Goal: Information Seeking & Learning: Check status

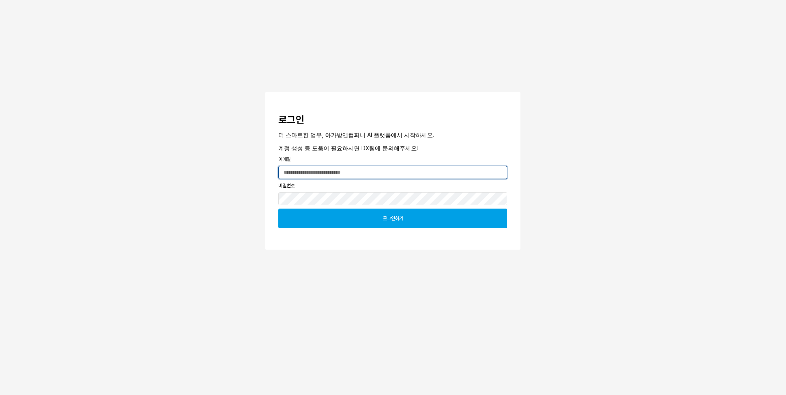
type input "**********"
click at [362, 227] on div "로그인하기" at bounding box center [393, 218] width 222 height 19
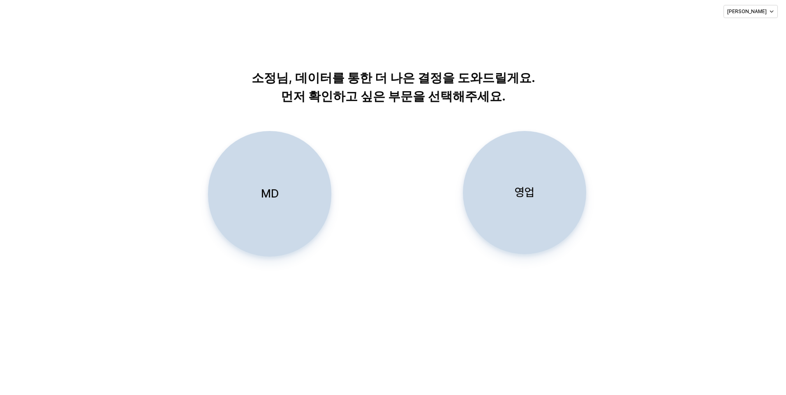
click at [301, 192] on div "MD" at bounding box center [270, 194] width 116 height 125
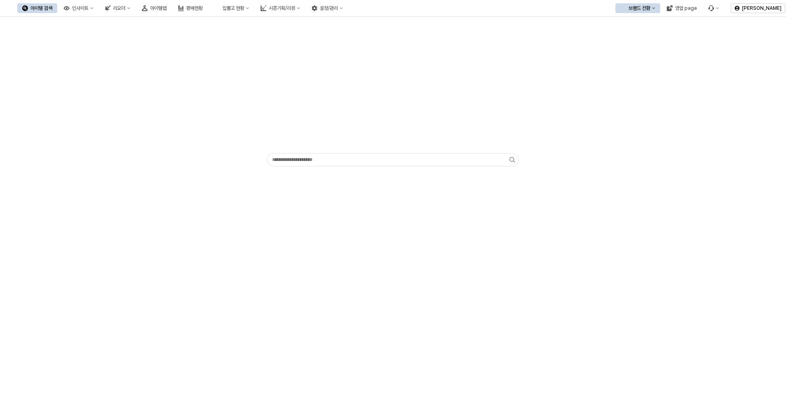
click at [632, 7] on div "브랜드 전환" at bounding box center [639, 8] width 22 height 6
click at [625, 51] on div "디즈니" at bounding box center [646, 51] width 50 height 7
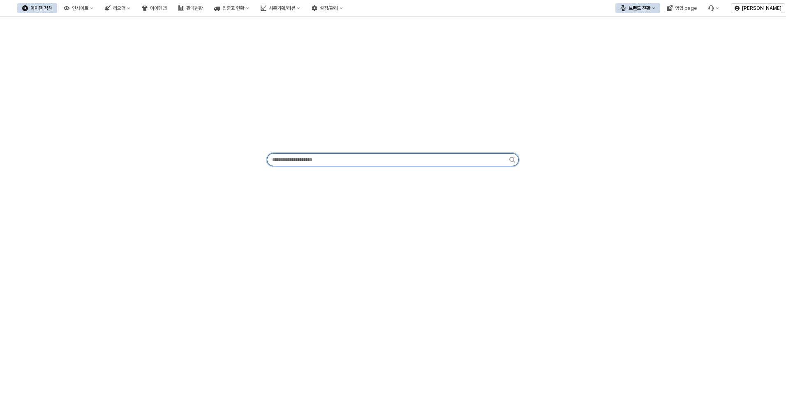
click at [303, 158] on input "App Frame" at bounding box center [388, 160] width 242 height 12
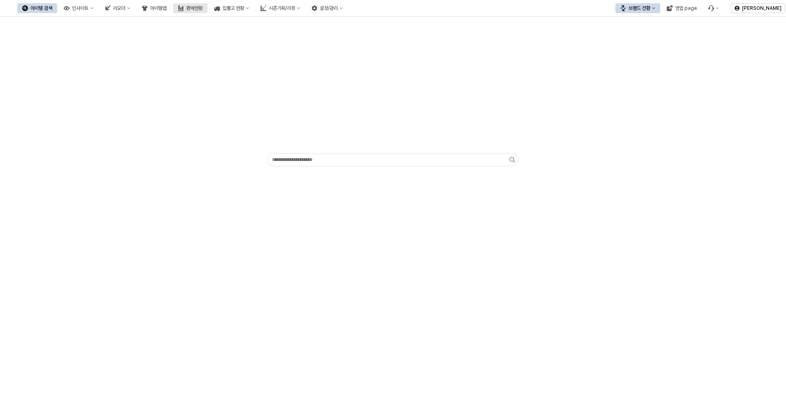
click at [208, 5] on button "판매현황" at bounding box center [190, 8] width 35 height 10
click at [212, 20] on div "App Frame" at bounding box center [393, 94] width 776 height 148
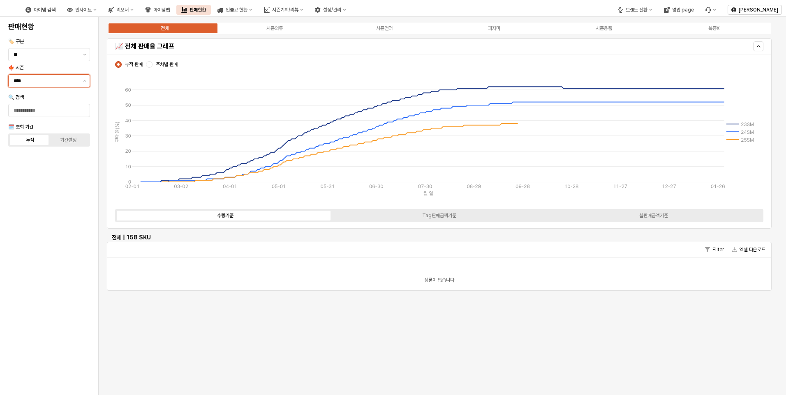
click at [62, 85] on input "****" at bounding box center [46, 81] width 65 height 8
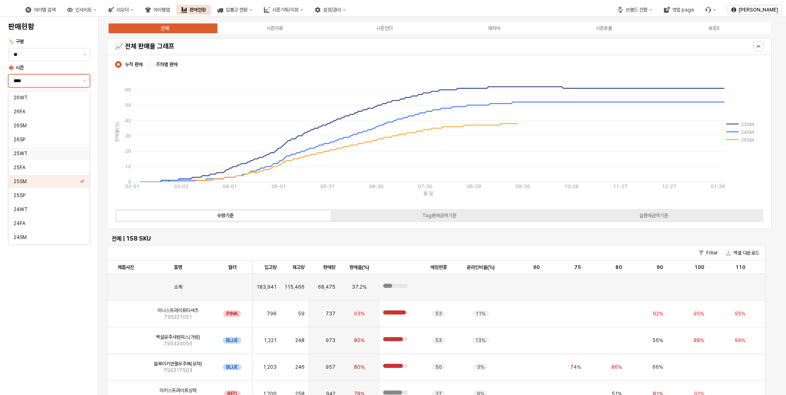
click at [30, 155] on div "25WT" at bounding box center [47, 153] width 66 height 7
type input "****"
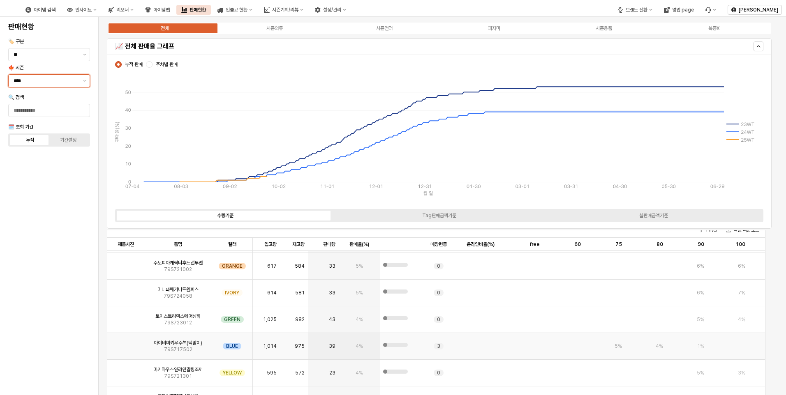
scroll to position [1069, 0]
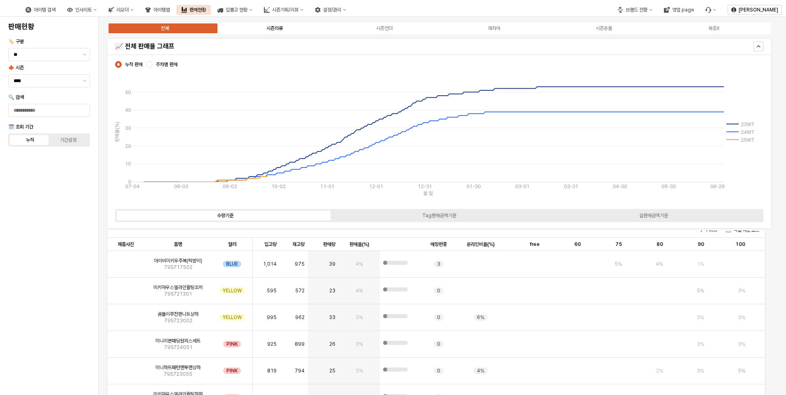
click at [283, 29] on label "시즌의류" at bounding box center [274, 28] width 110 height 7
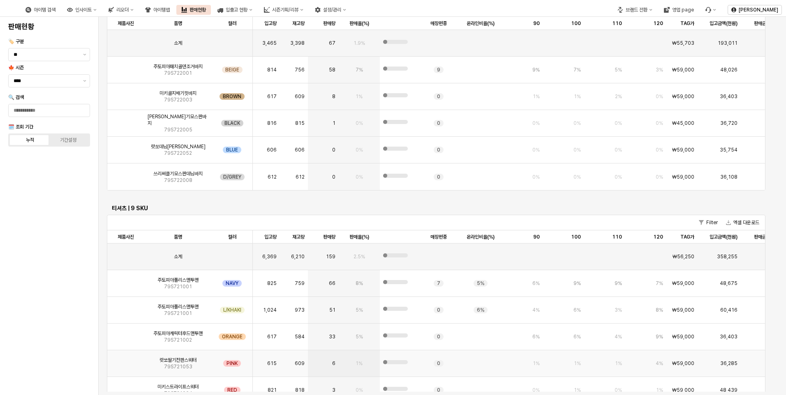
scroll to position [0, 0]
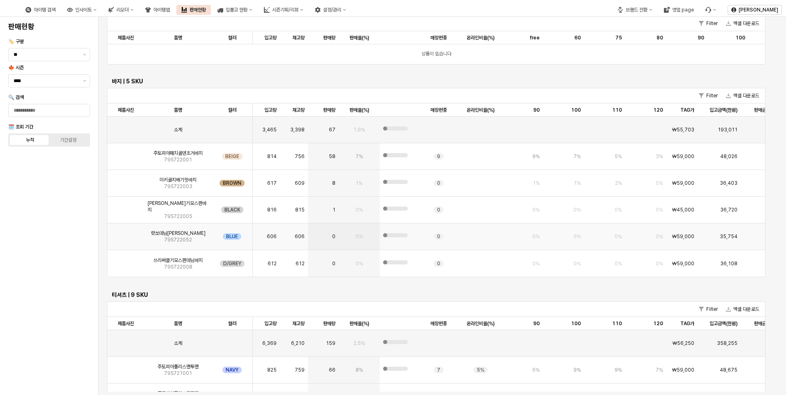
click at [175, 238] on span "79S722052" at bounding box center [178, 240] width 28 height 7
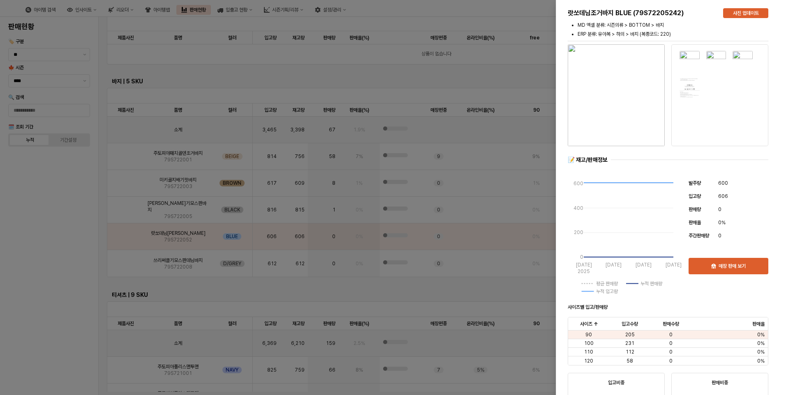
click at [195, 207] on div at bounding box center [393, 197] width 786 height 395
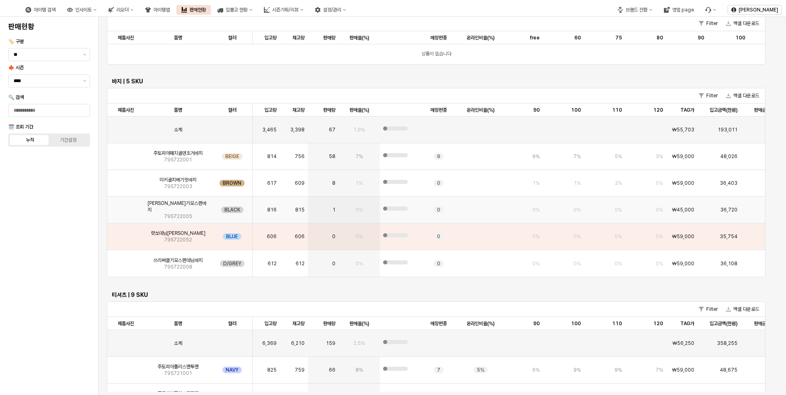
click at [188, 208] on span "미키밍크기모스판바지" at bounding box center [178, 206] width 61 height 13
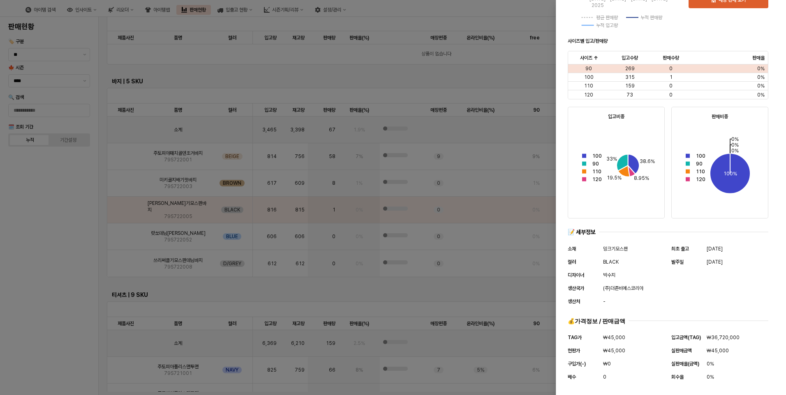
scroll to position [267, 0]
click at [182, 235] on div at bounding box center [393, 197] width 786 height 395
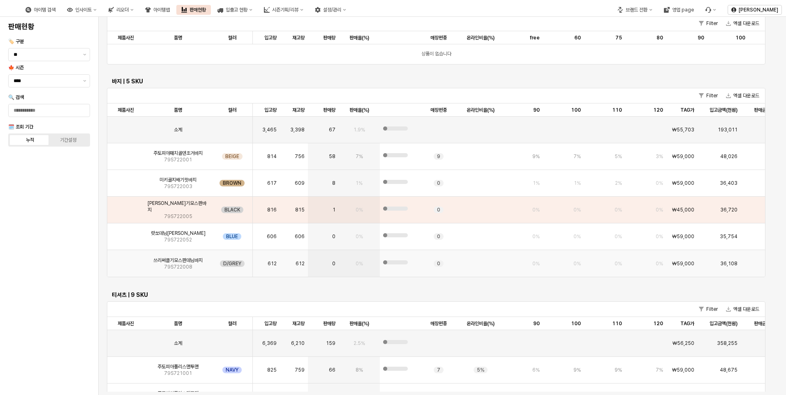
click at [182, 264] on span "79S722008" at bounding box center [178, 267] width 28 height 7
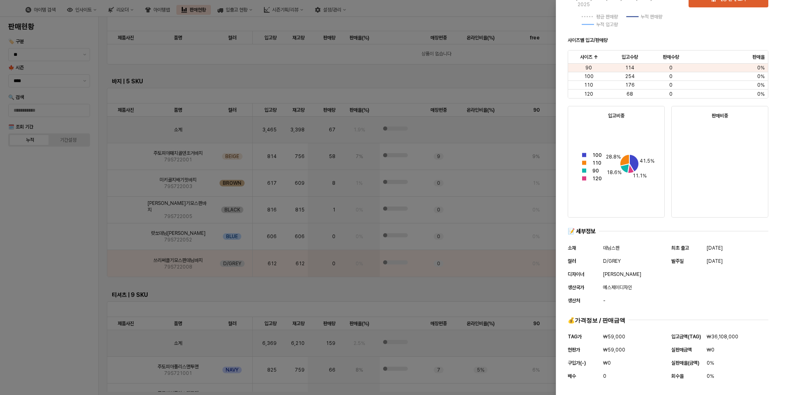
click at [479, 26] on div at bounding box center [393, 197] width 786 height 395
